Goal: Task Accomplishment & Management: Use online tool/utility

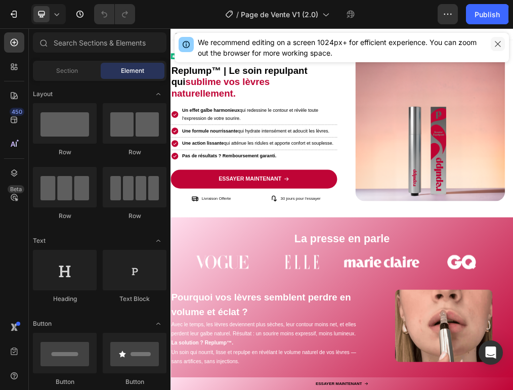
click at [498, 41] on icon "button" at bounding box center [498, 44] width 8 height 8
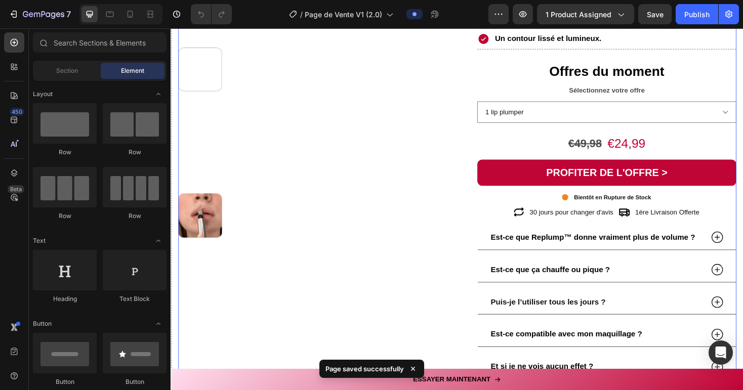
scroll to position [1417, 0]
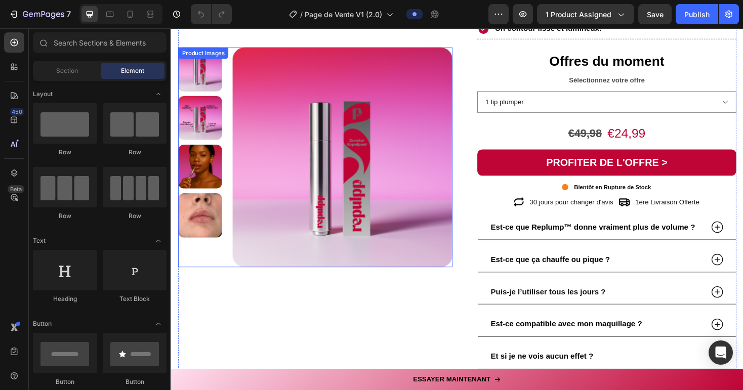
click at [201, 120] on img at bounding box center [201, 123] width 47 height 47
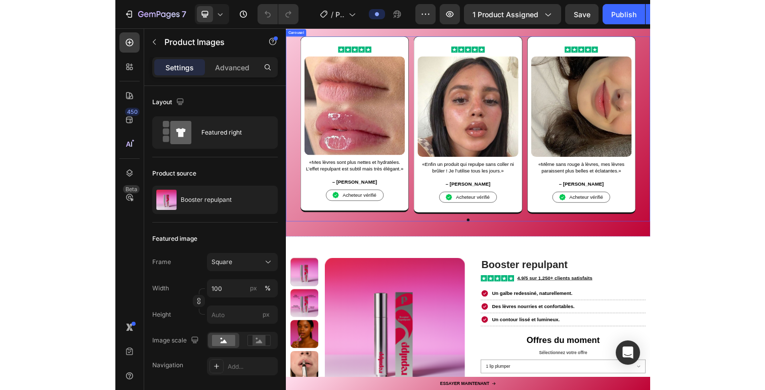
scroll to position [1006, 0]
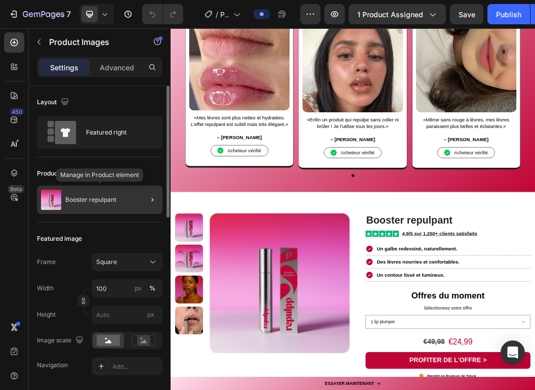
click at [51, 202] on img at bounding box center [51, 200] width 20 height 20
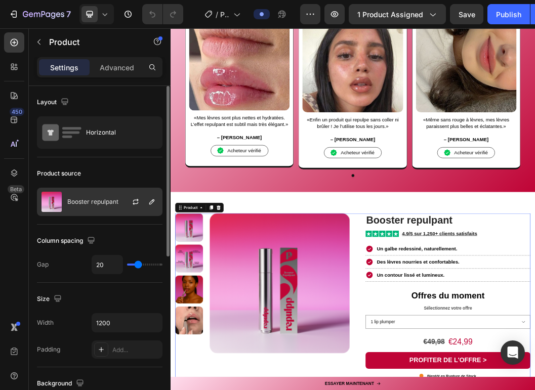
click at [100, 207] on div "Booster repulpant" at bounding box center [99, 202] width 125 height 28
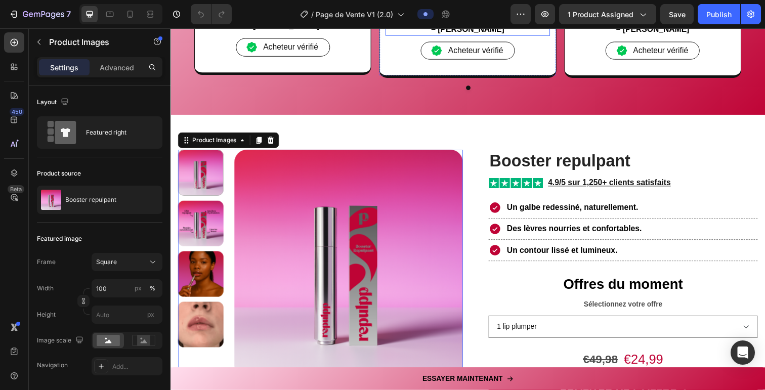
scroll to position [1220, 0]
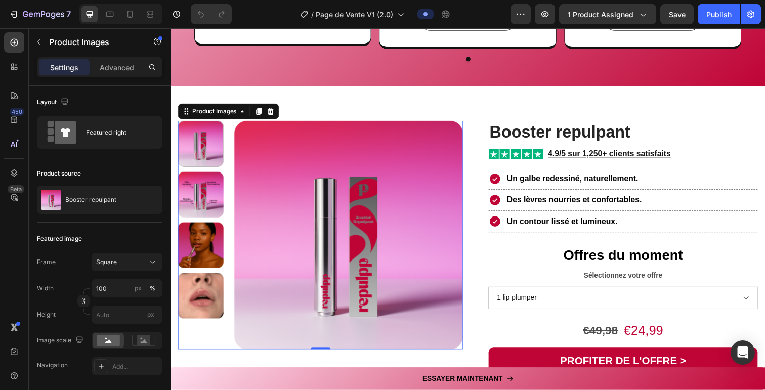
click at [329, 196] on img at bounding box center [352, 239] width 233 height 233
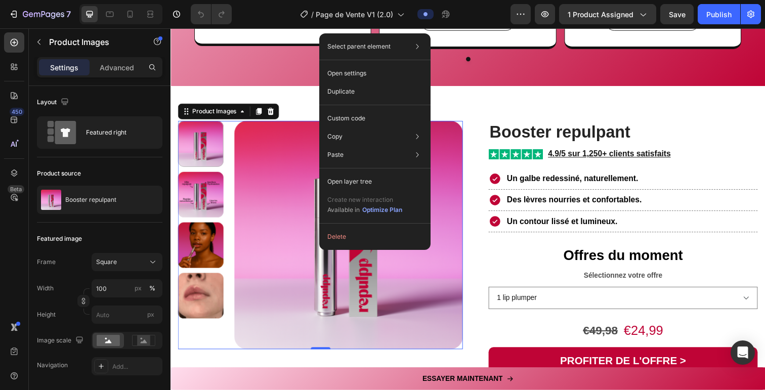
click at [276, 212] on img at bounding box center [352, 239] width 233 height 233
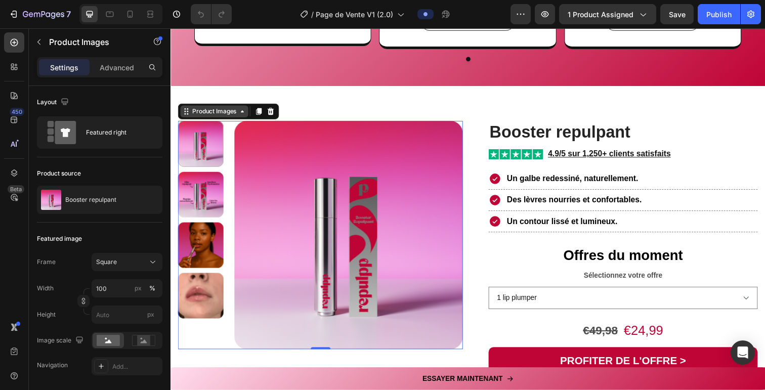
click at [244, 113] on icon at bounding box center [243, 113] width 3 height 2
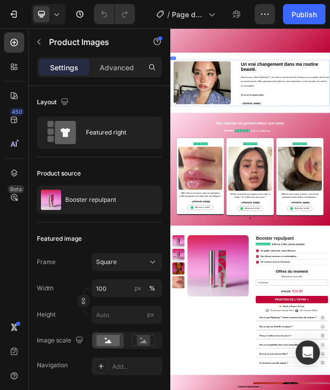
scroll to position [1087, 0]
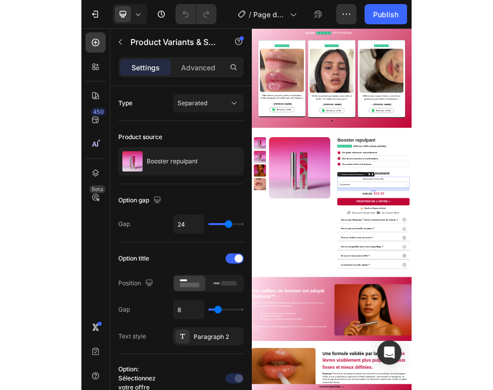
scroll to position [917, 0]
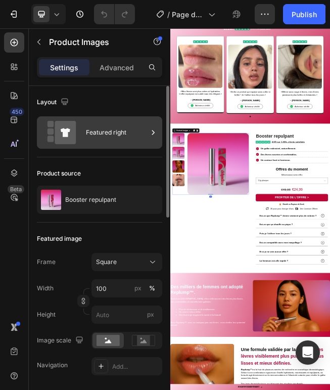
click at [101, 133] on div "Featured right" at bounding box center [117, 132] width 62 height 23
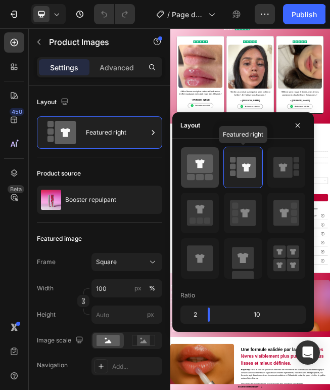
click at [195, 166] on icon at bounding box center [200, 163] width 26 height 19
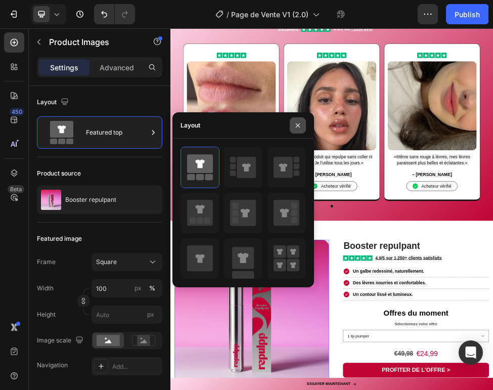
click at [298, 123] on icon "button" at bounding box center [298, 125] width 8 height 8
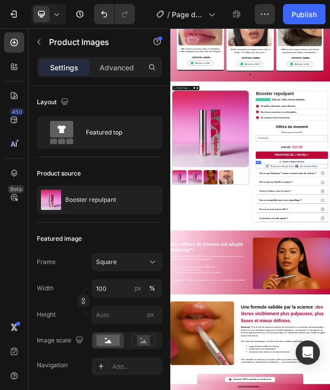
scroll to position [1076, 0]
